Goal: Transaction & Acquisition: Purchase product/service

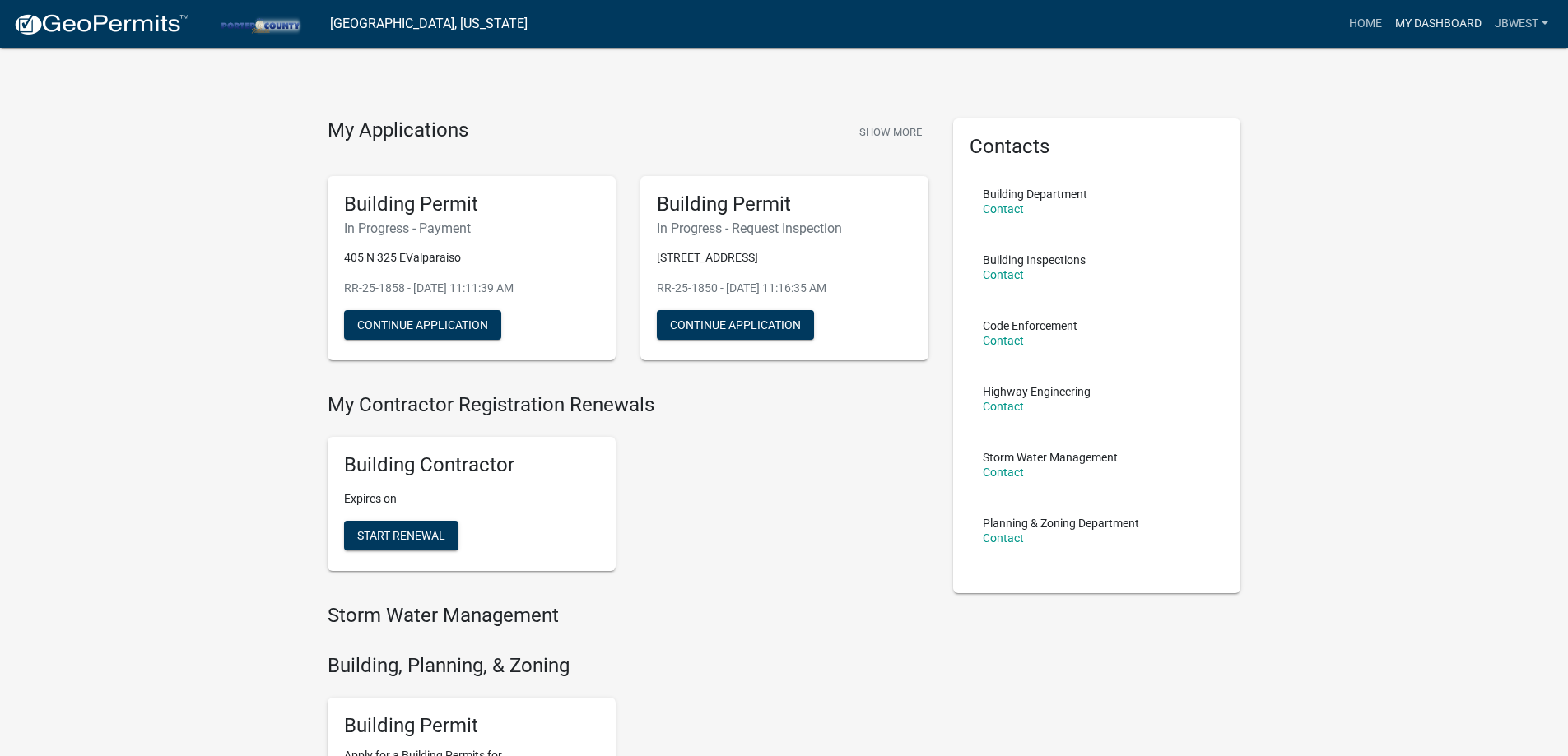
click at [1403, 18] on link "My Dashboard" at bounding box center [1438, 24] width 100 height 32
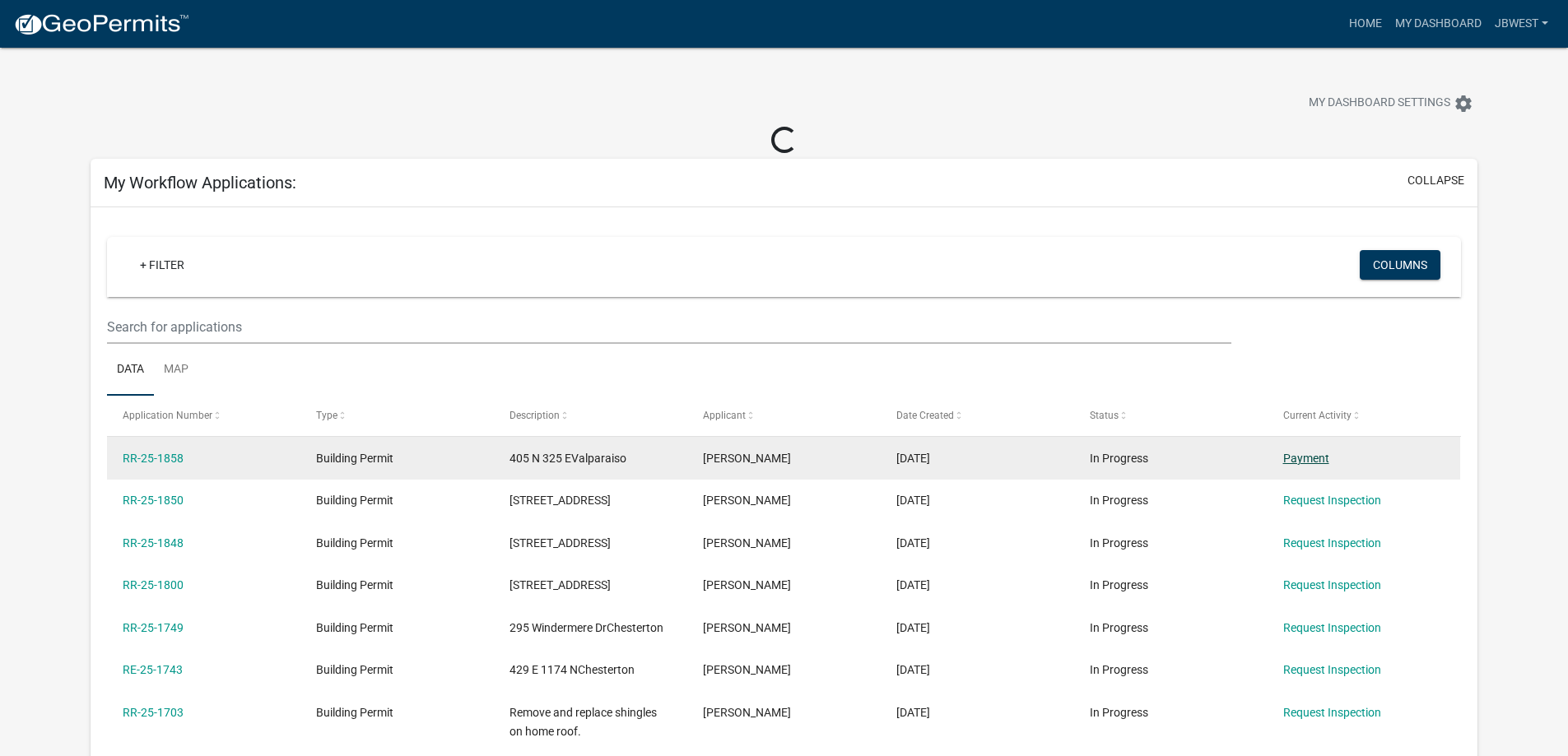
click at [1302, 458] on link "Payment" at bounding box center [1306, 458] width 46 height 13
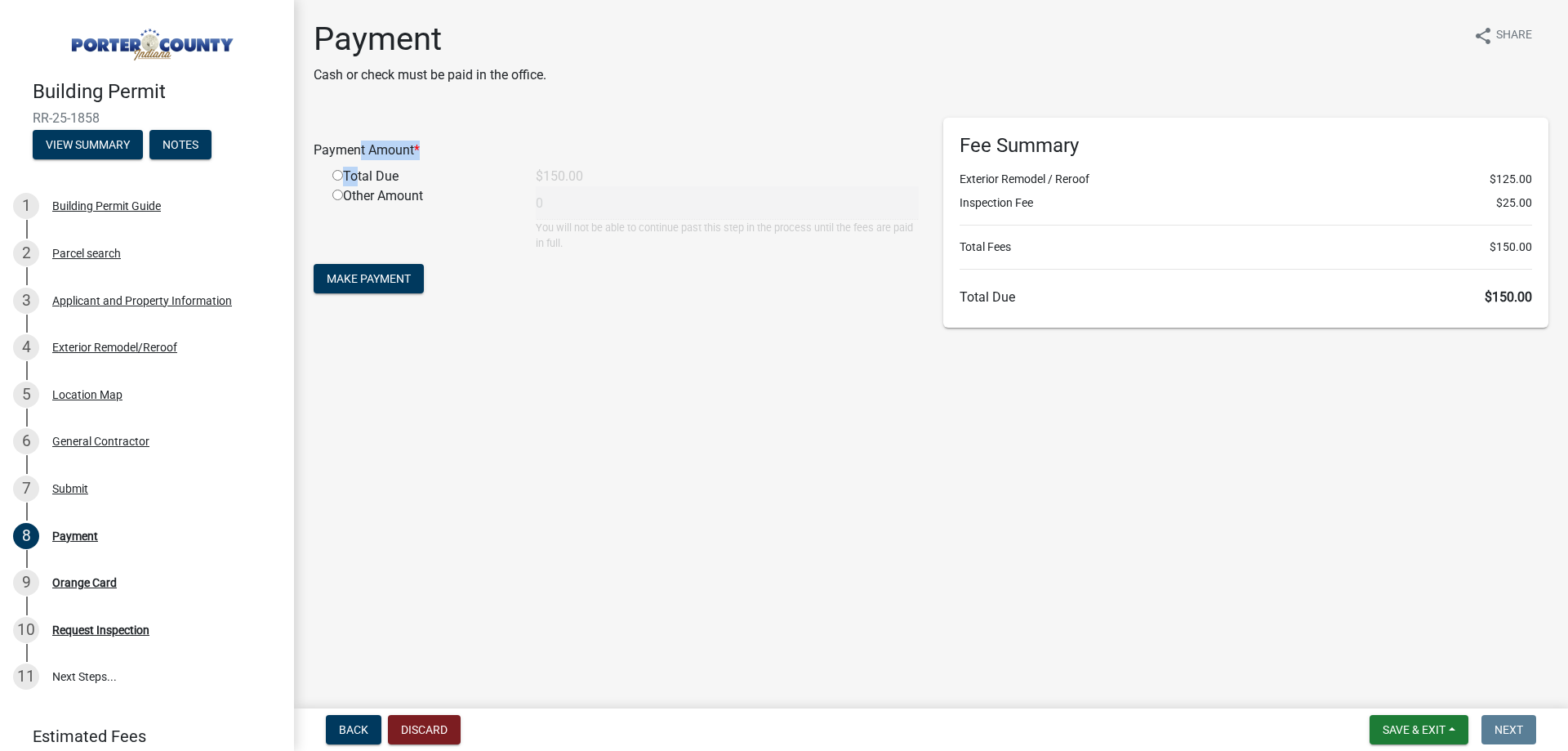
click at [348, 169] on div "Payment Amount * Total Due $150.00 Other Amount 0 You will not be able to conti…" at bounding box center [616, 183] width 605 height 133
click at [339, 177] on input "radio" at bounding box center [338, 176] width 10 height 10
radio input "true"
type input "150"
click at [390, 271] on button "Make Payment" at bounding box center [368, 279] width 110 height 30
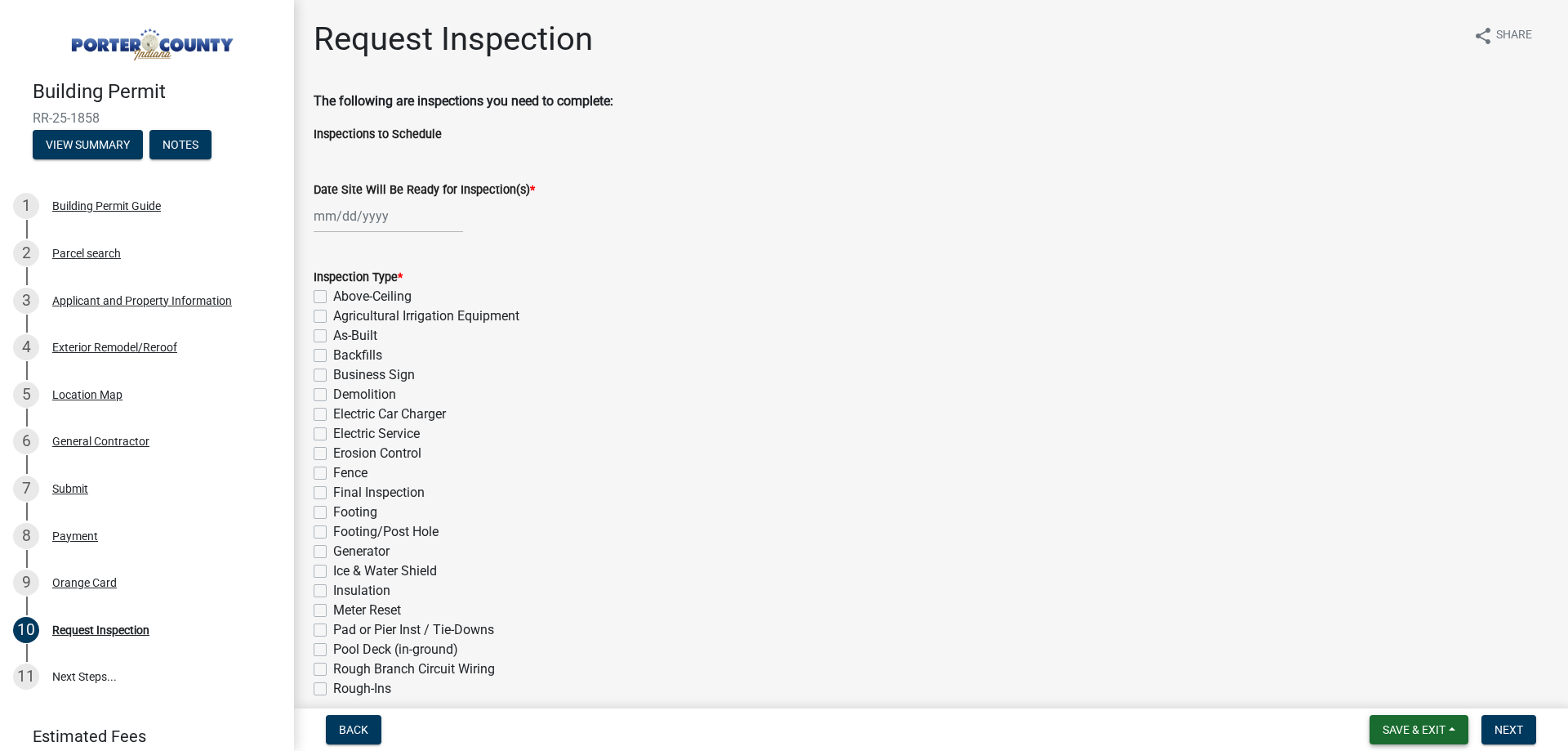
click at [1447, 728] on button "Save & Exit" at bounding box center [1419, 730] width 99 height 30
click at [1393, 682] on button "Save & Exit" at bounding box center [1403, 687] width 130 height 39
